Goal: Navigation & Orientation: Find specific page/section

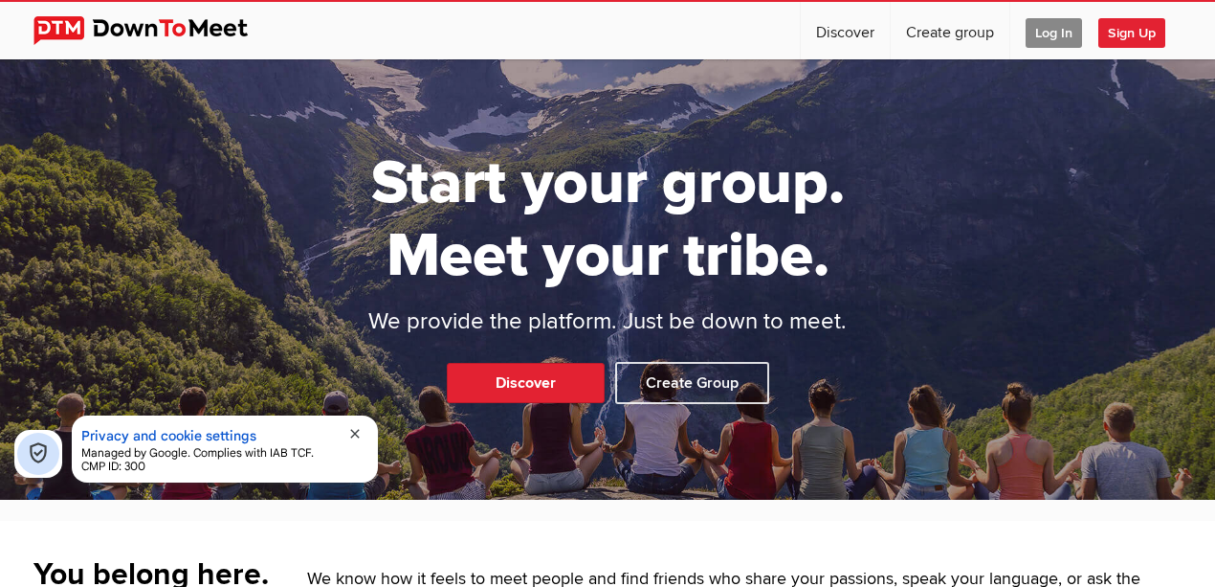
click at [1046, 36] on span "Log In" at bounding box center [1054, 33] width 56 height 30
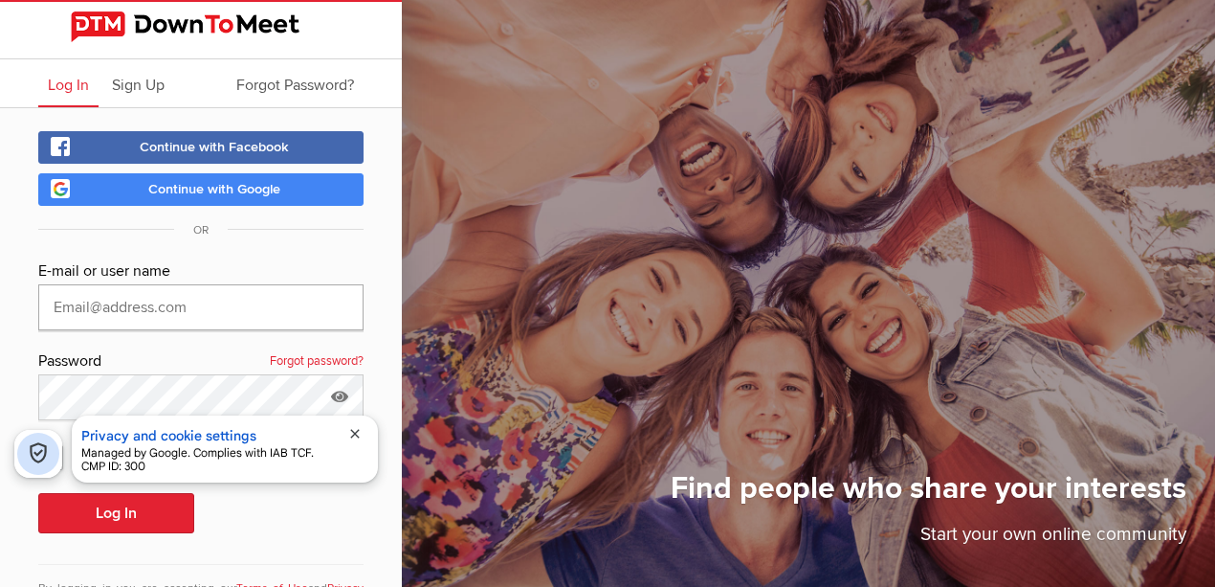
type input "[EMAIL_ADDRESS][DOMAIN_NAME]"
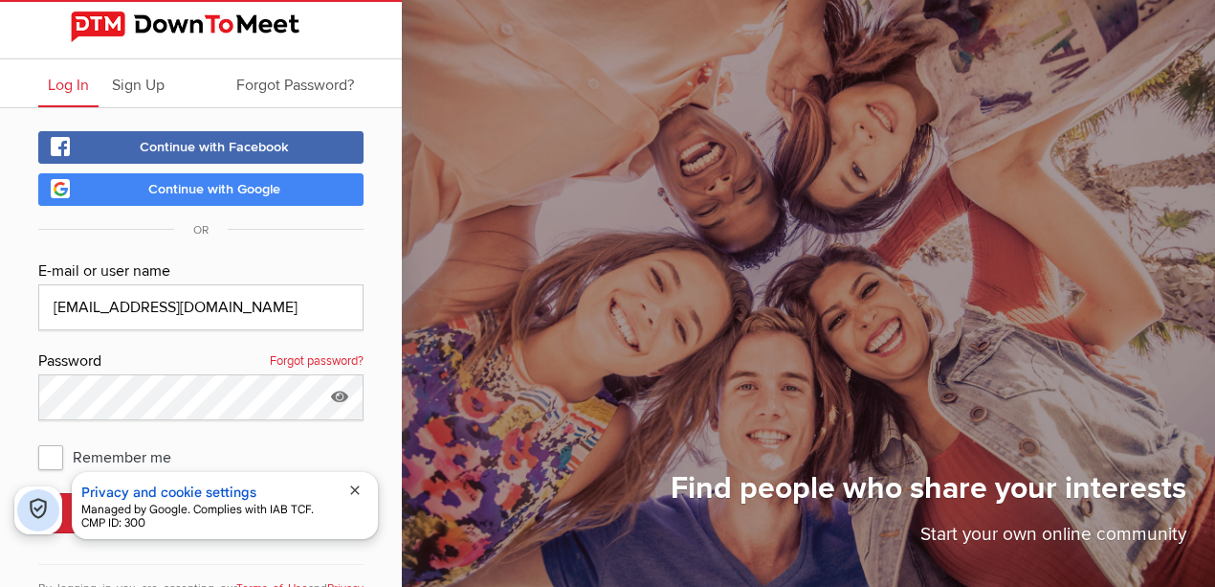
click at [360, 488] on span "close" at bounding box center [354, 489] width 15 height 15
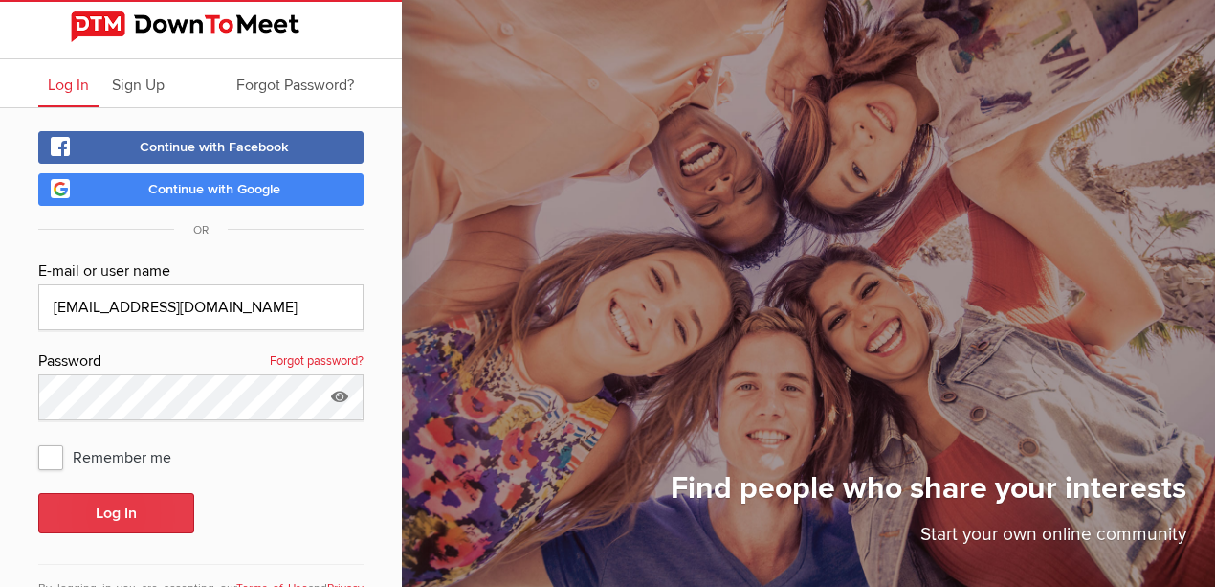
click at [177, 505] on button "Log In" at bounding box center [116, 513] width 156 height 40
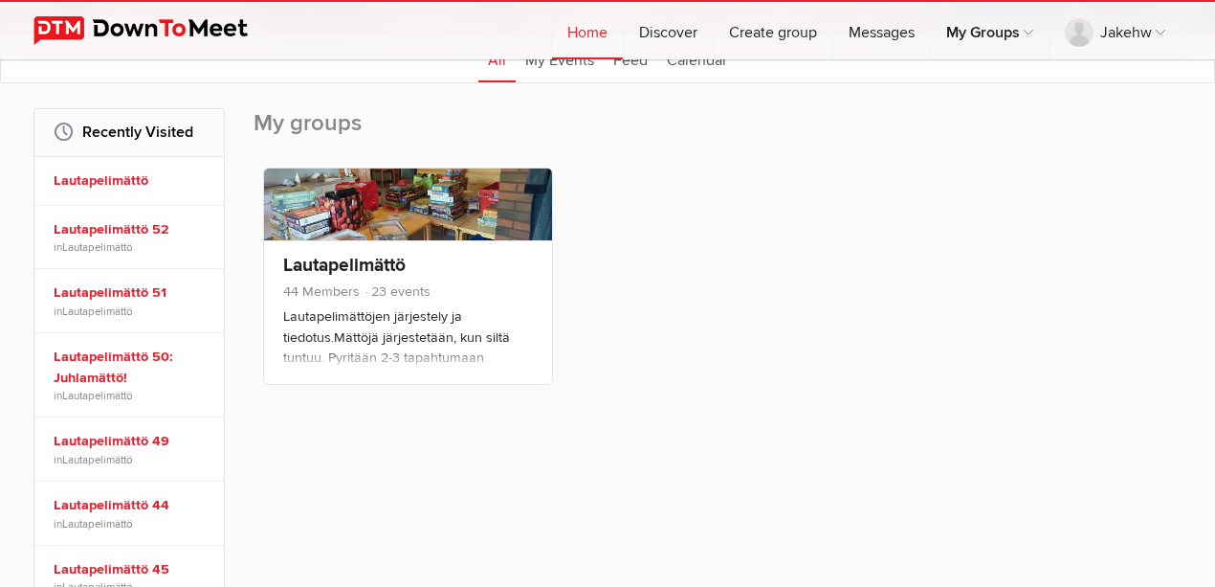
scroll to position [255, 0]
click at [356, 272] on link "Lautapelimättö" at bounding box center [344, 264] width 122 height 23
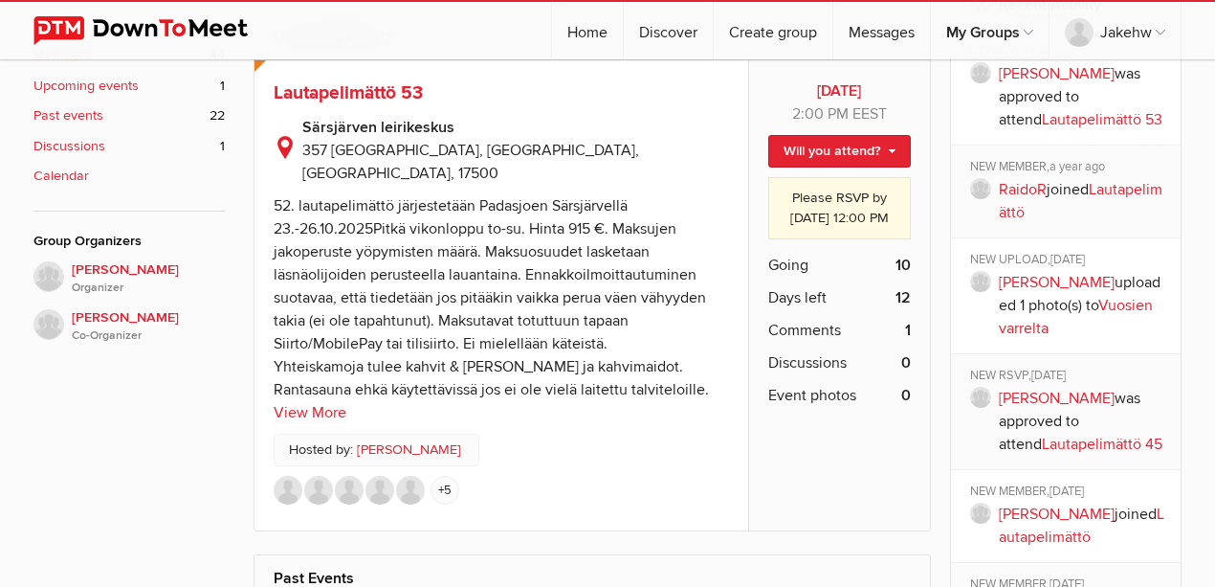
scroll to position [818, 0]
